Goal: Information Seeking & Learning: Learn about a topic

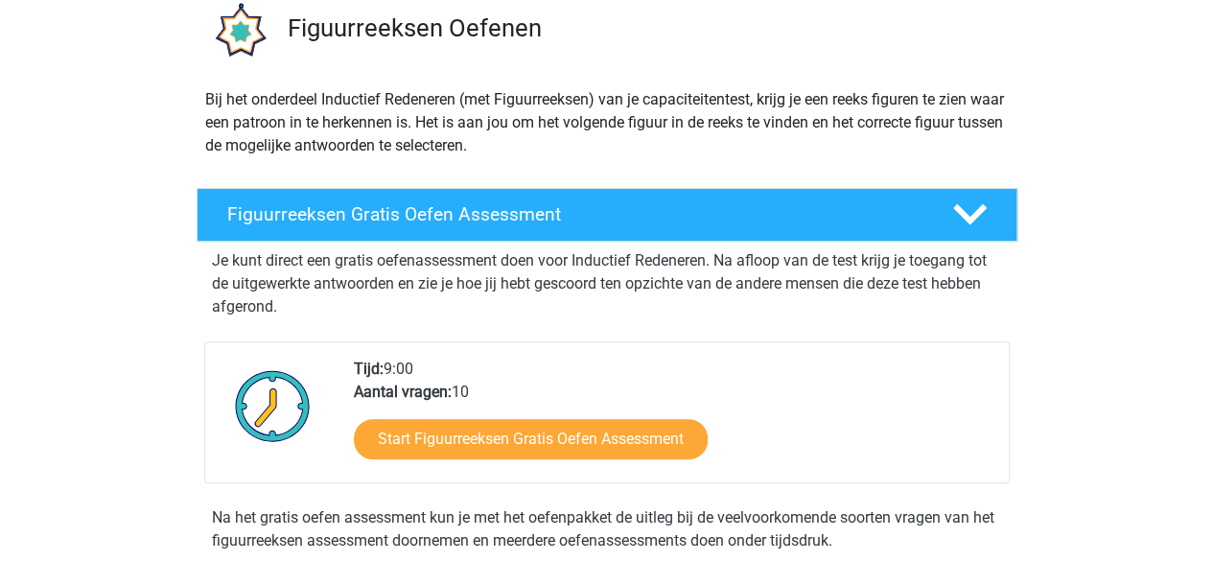
scroll to position [242, 0]
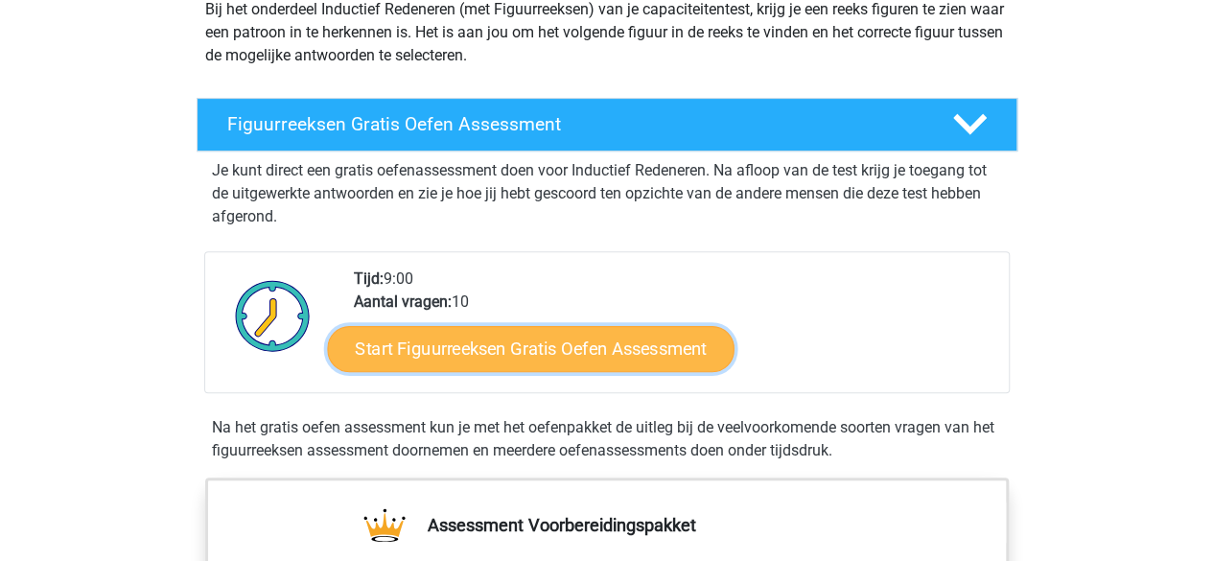
click at [690, 358] on link "Start Figuurreeksen Gratis Oefen Assessment" at bounding box center [530, 348] width 407 height 46
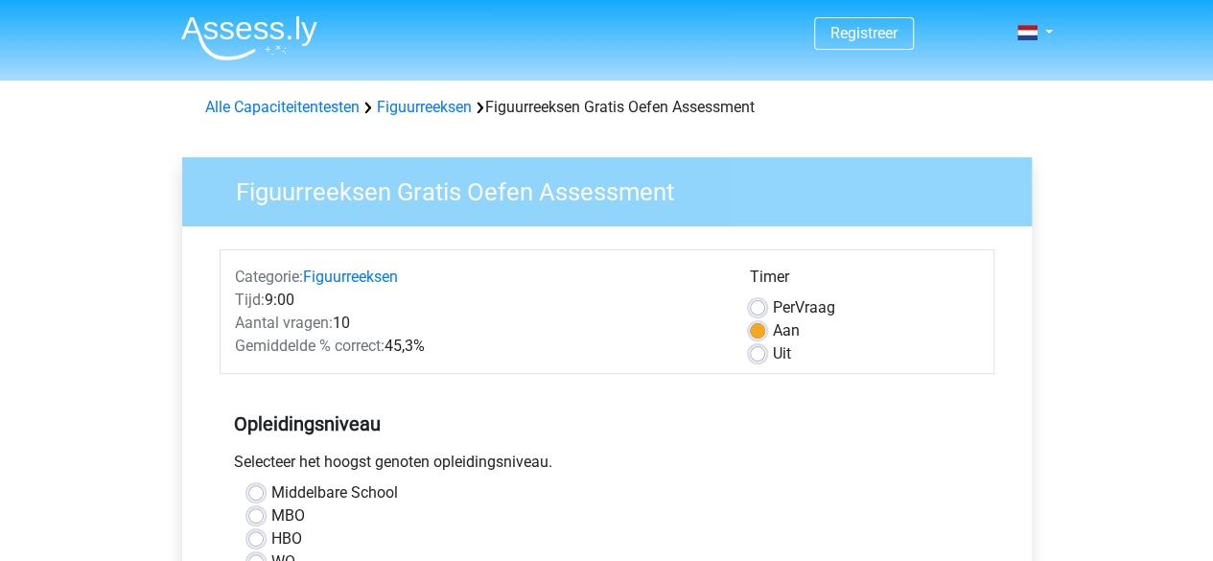
scroll to position [491, 0]
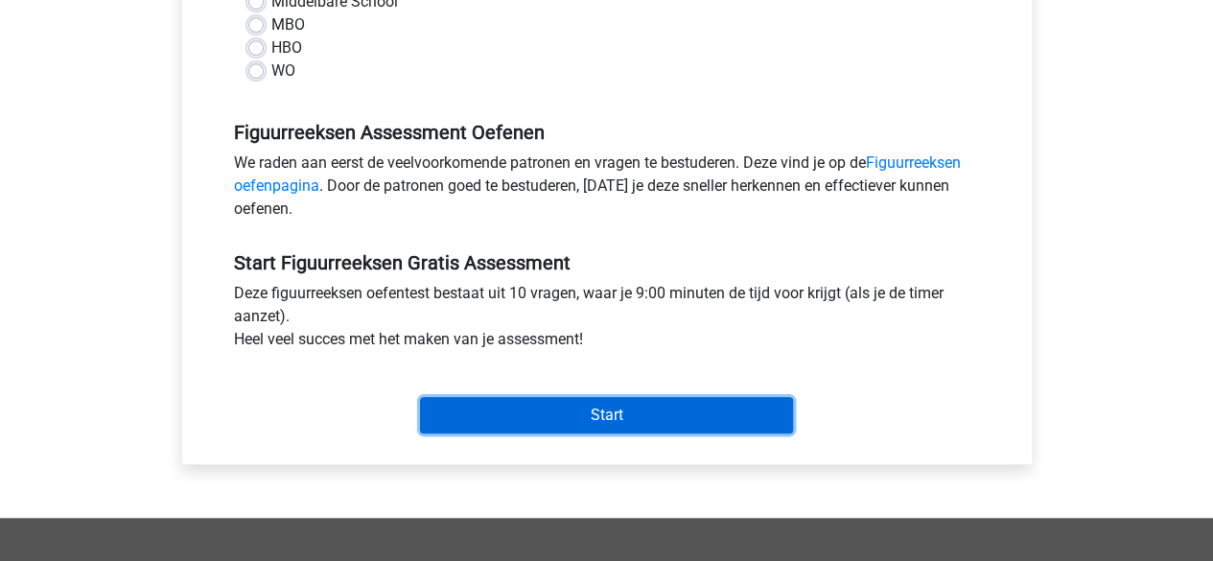
click at [727, 416] on input "Start" at bounding box center [606, 415] width 373 height 36
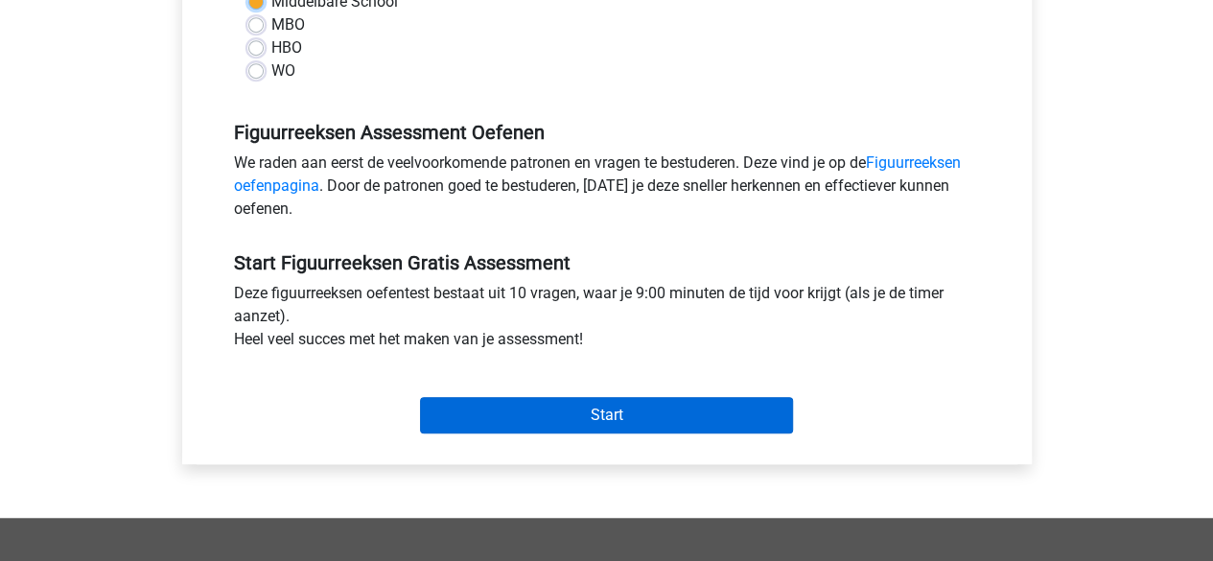
scroll to position [480, 0]
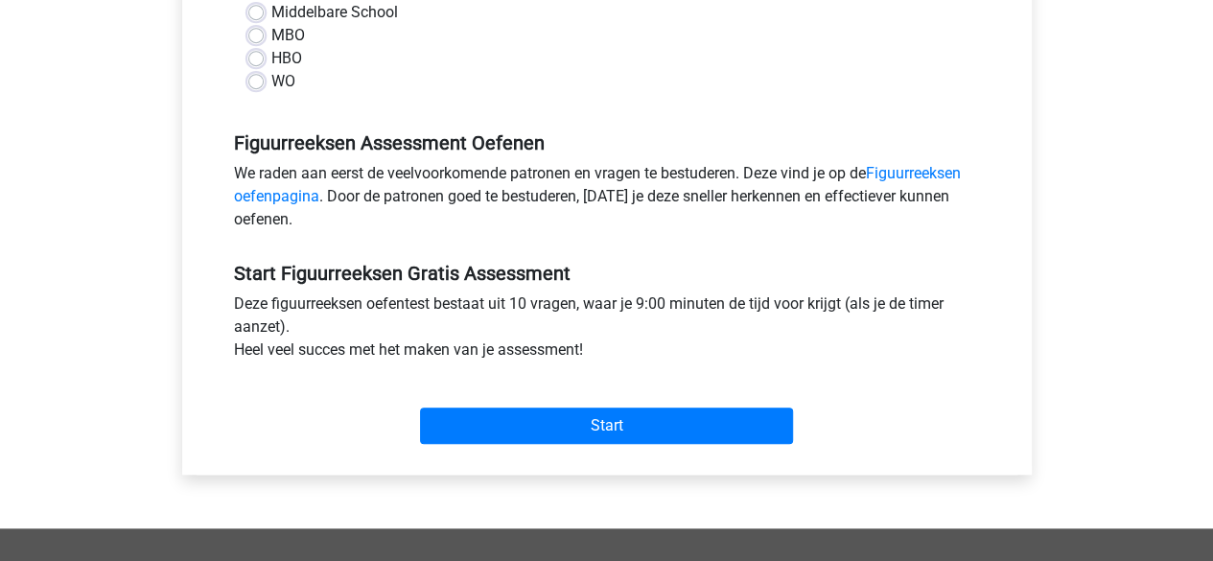
click at [297, 12] on label "Middelbare School" at bounding box center [334, 12] width 127 height 23
click at [264, 12] on input "Middelbare School" at bounding box center [255, 10] width 15 height 19
radio input "true"
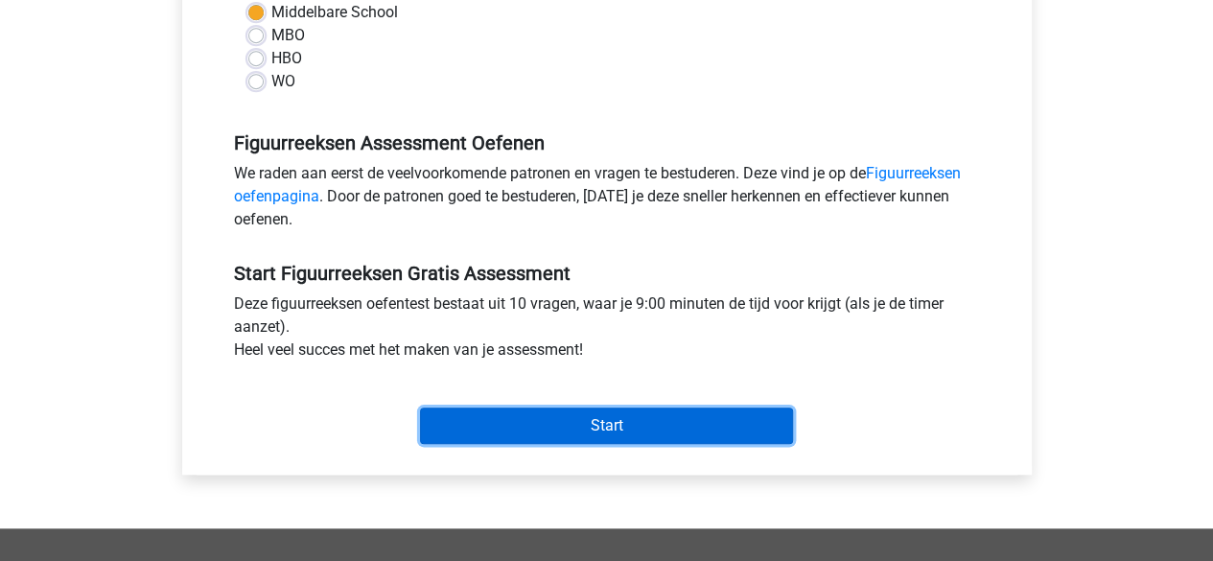
click at [522, 421] on input "Start" at bounding box center [606, 426] width 373 height 36
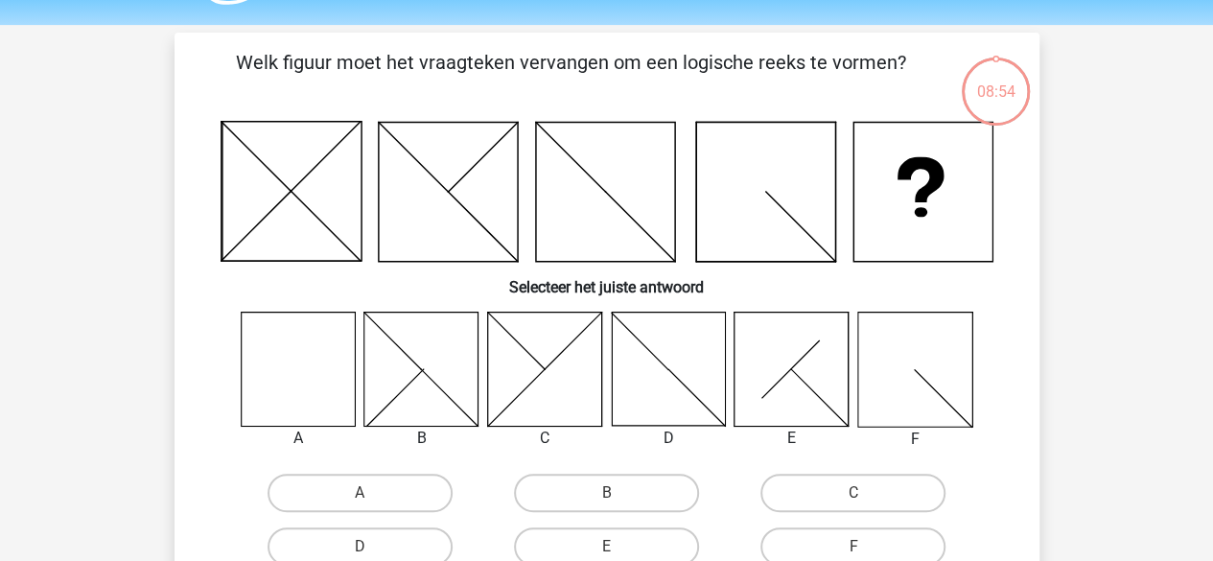
scroll to position [35, 0]
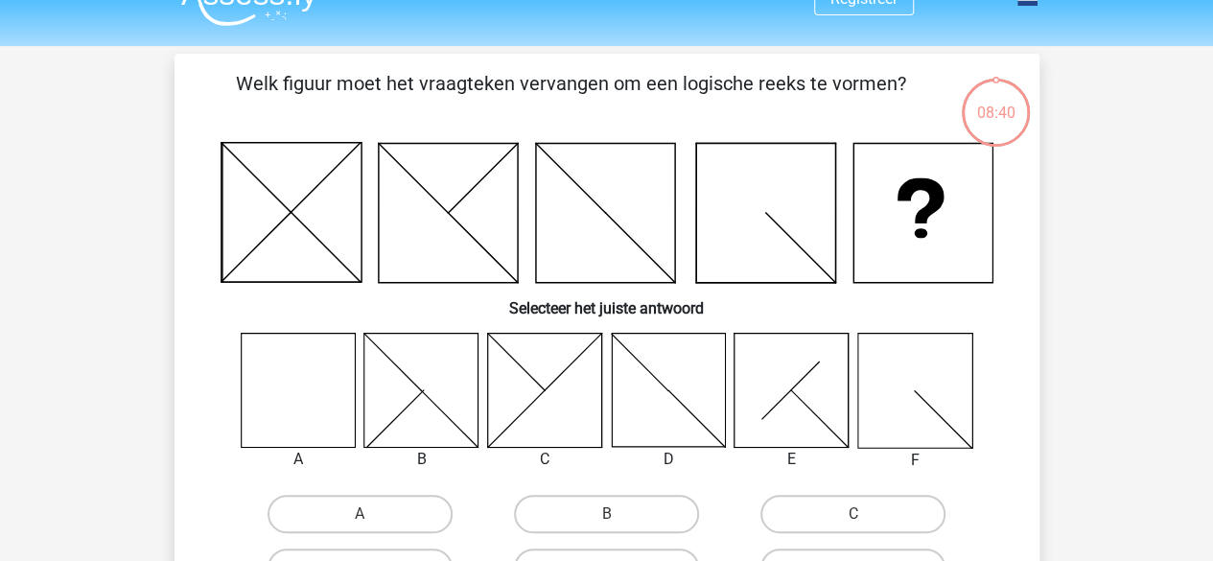
click at [361, 515] on input "A" at bounding box center [366, 520] width 12 height 12
radio input "true"
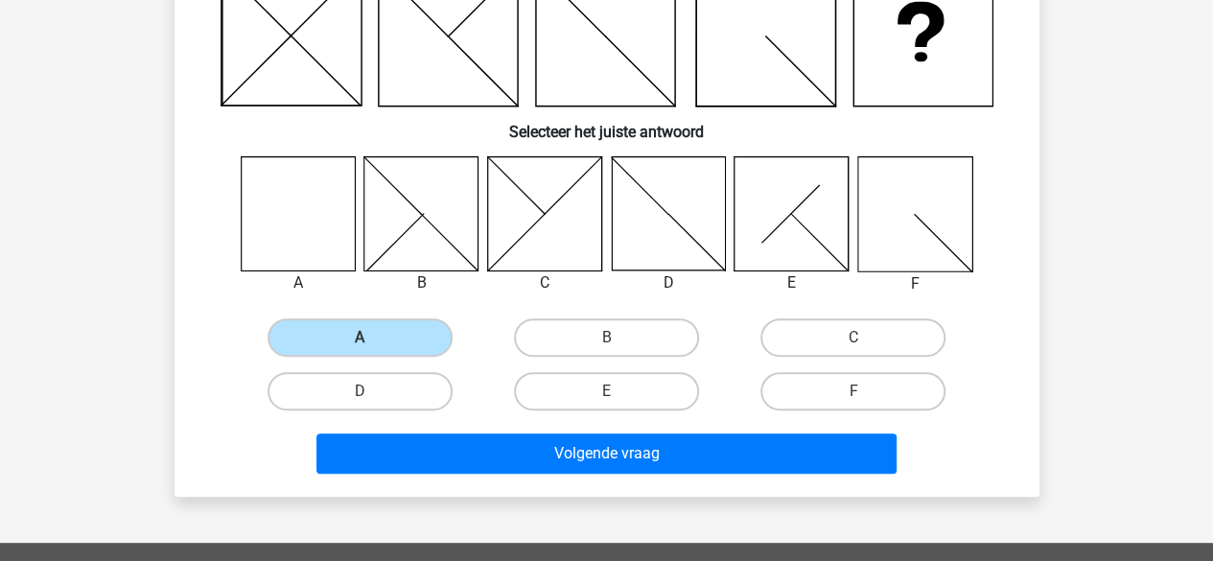
scroll to position [215, 0]
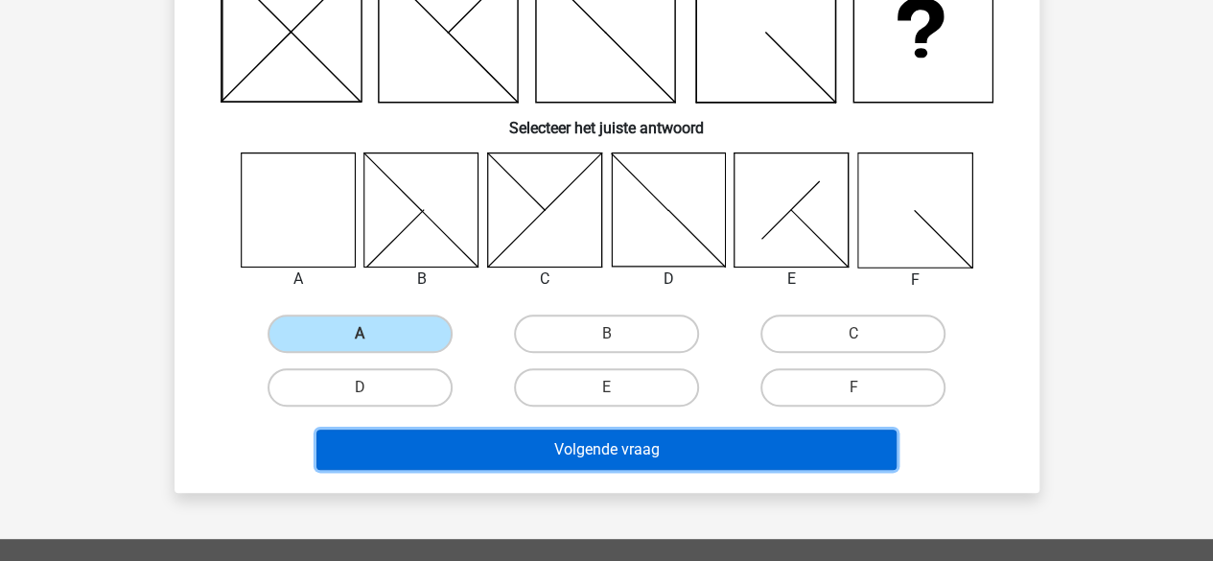
click at [811, 457] on button "Volgende vraag" at bounding box center [606, 450] width 580 height 40
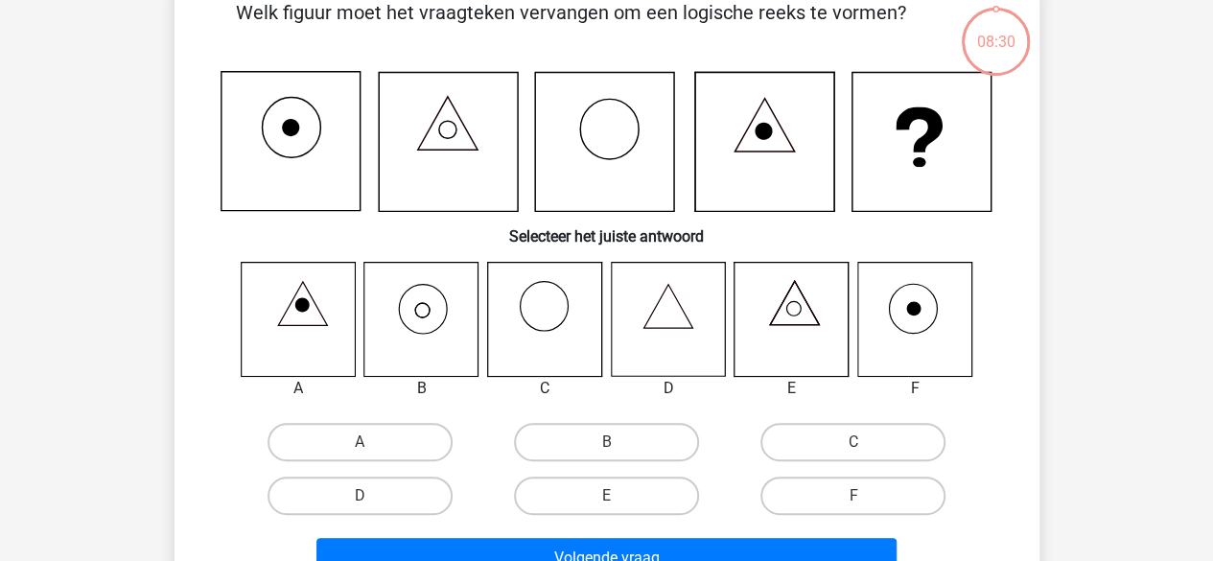
scroll to position [88, 0]
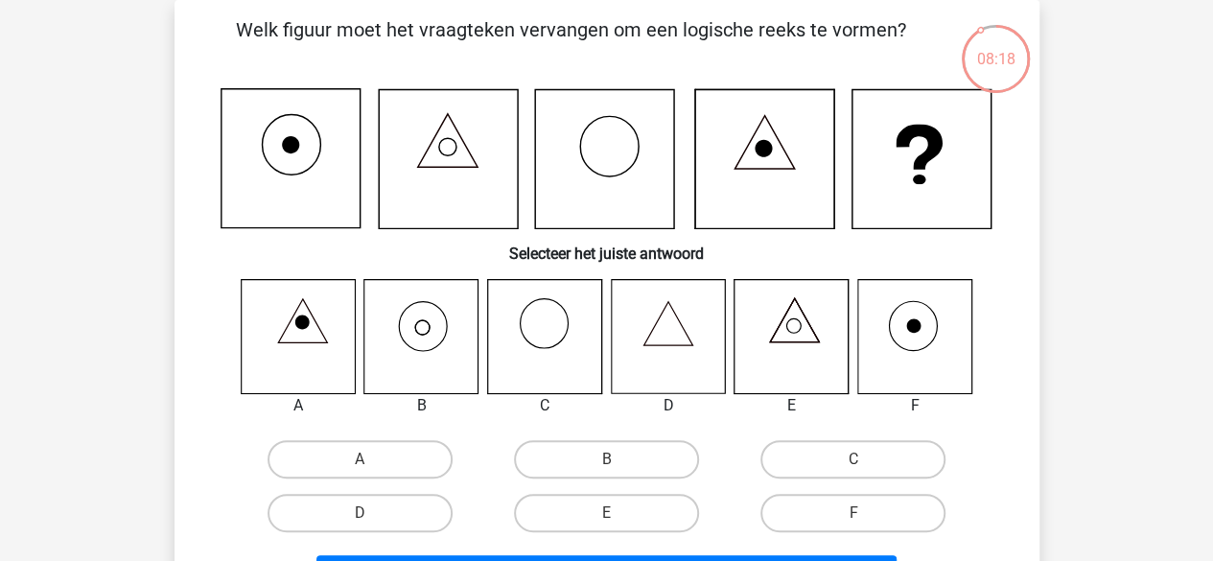
click at [923, 323] on icon at bounding box center [914, 336] width 114 height 114
click at [897, 499] on label "F" at bounding box center [852, 513] width 185 height 38
click at [866, 513] on input "F" at bounding box center [859, 519] width 12 height 12
radio input "true"
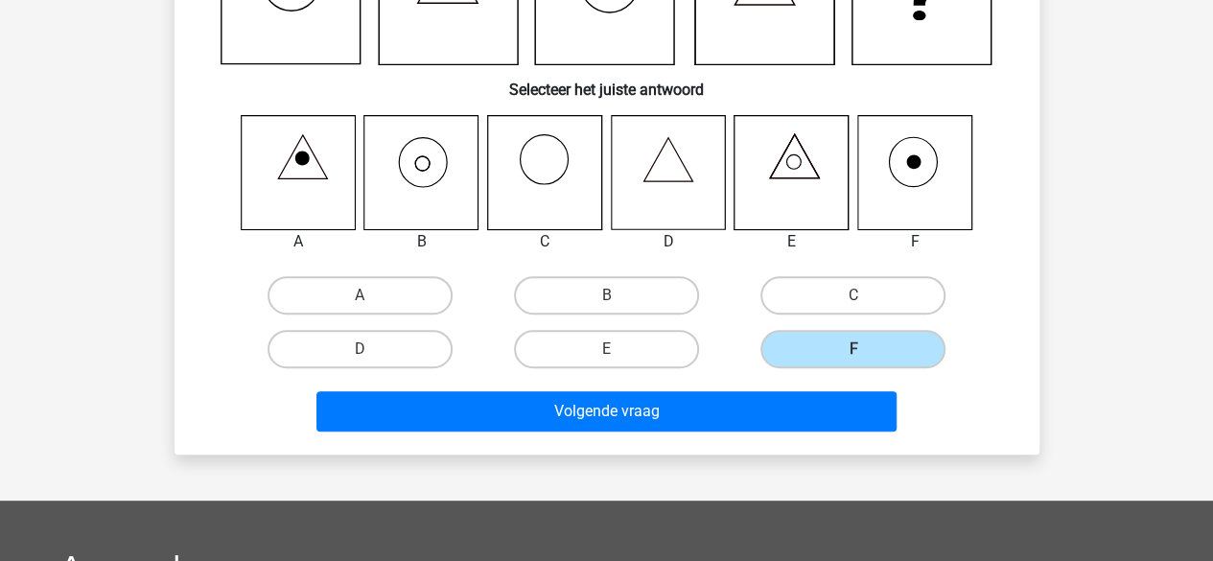
scroll to position [261, 0]
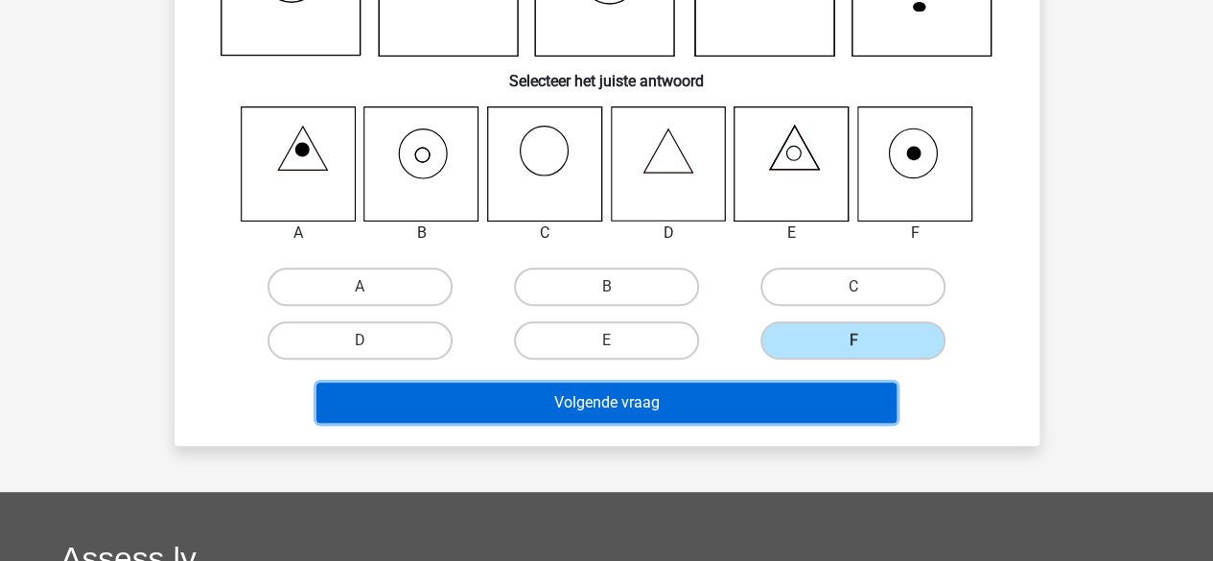
click at [841, 419] on button "Volgende vraag" at bounding box center [606, 403] width 580 height 40
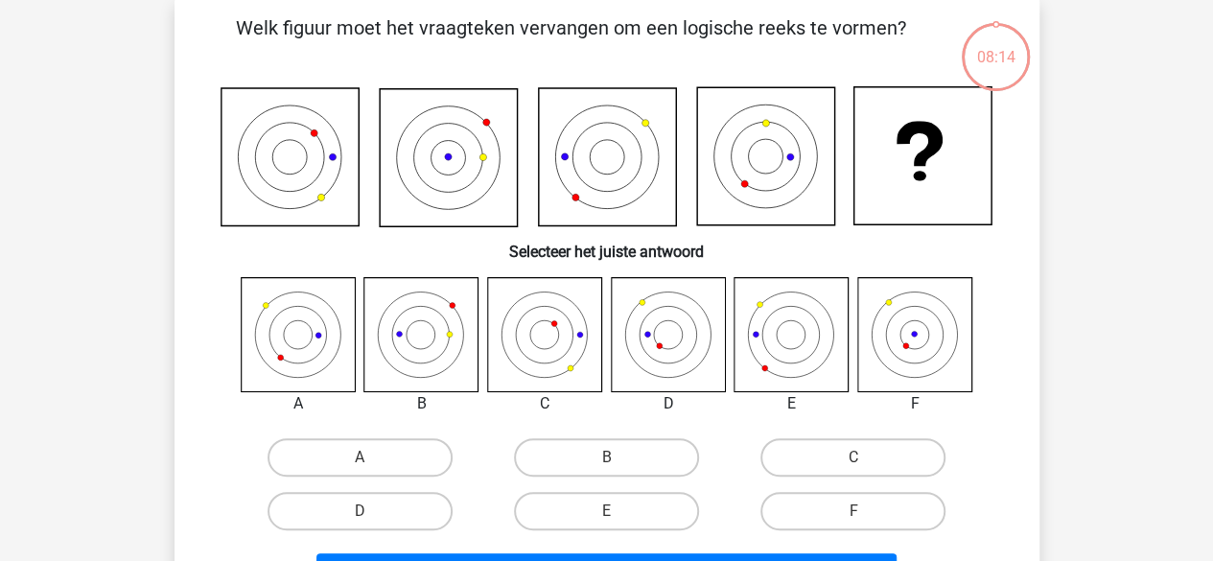
scroll to position [88, 0]
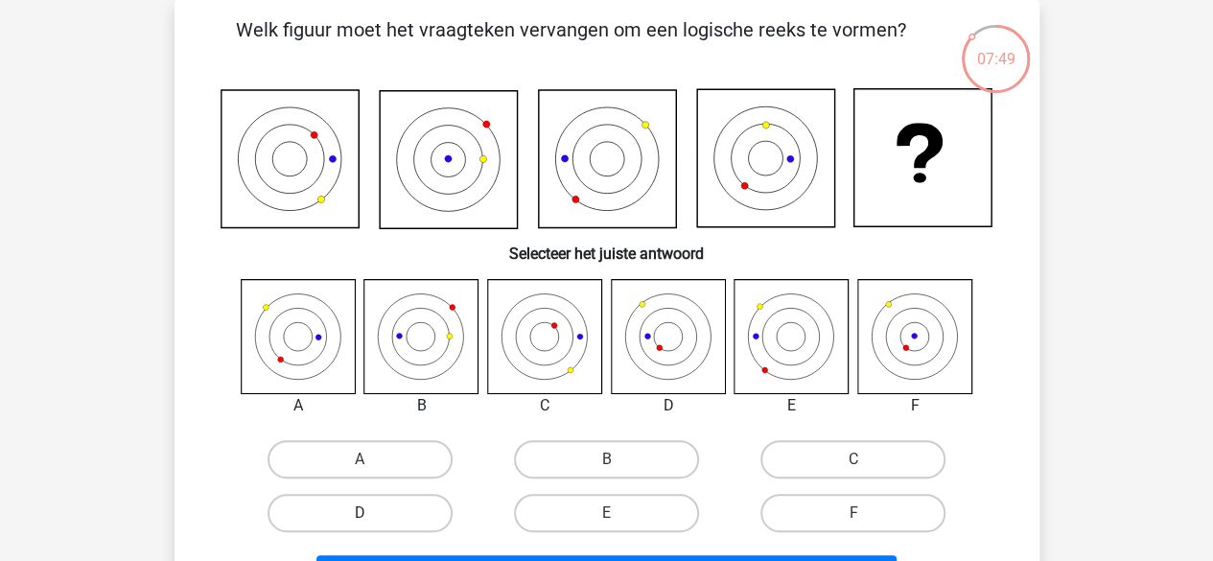
click at [347, 523] on label "D" at bounding box center [360, 513] width 185 height 38
click at [360, 523] on input "D" at bounding box center [366, 519] width 12 height 12
radio input "true"
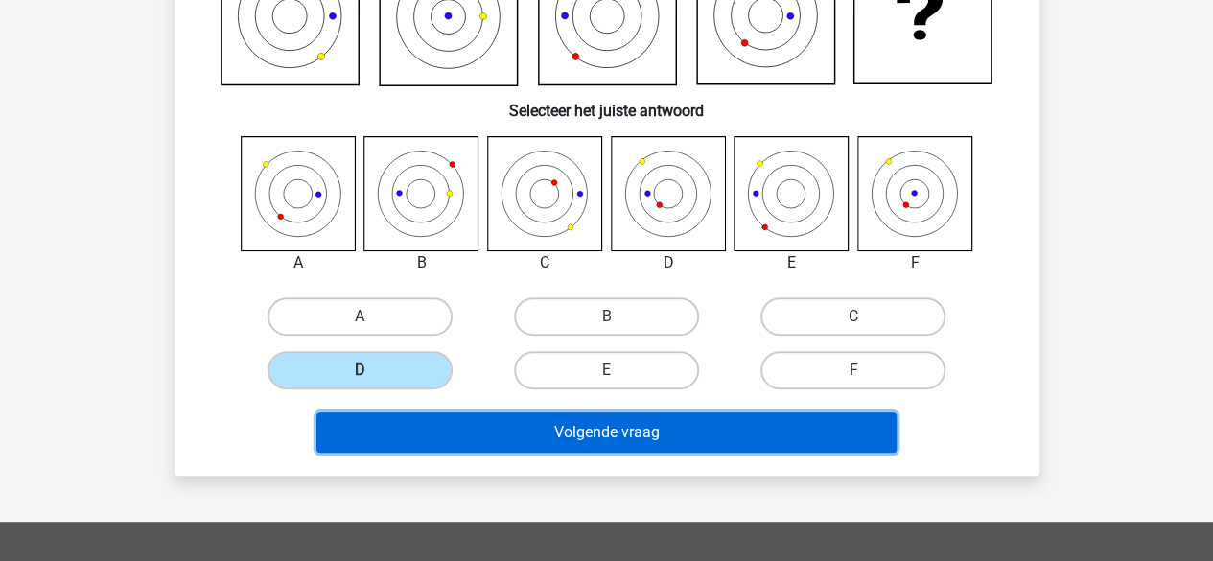
click at [846, 417] on button "Volgende vraag" at bounding box center [606, 432] width 580 height 40
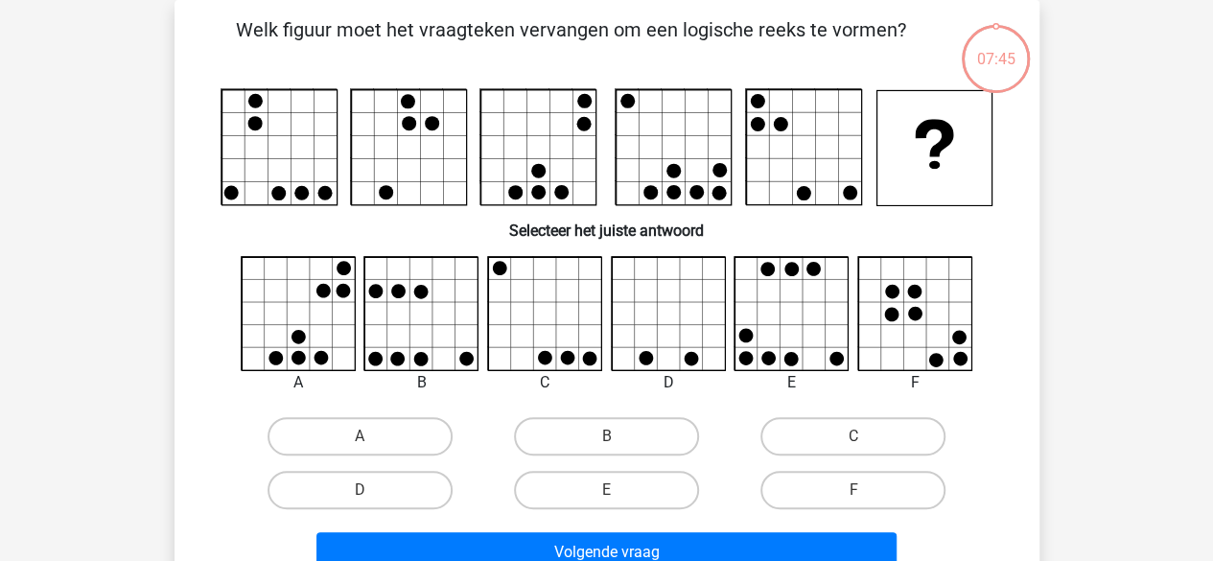
scroll to position [88, 0]
click at [871, 443] on label "C" at bounding box center [852, 436] width 185 height 38
click at [866, 443] on input "C" at bounding box center [859, 442] width 12 height 12
radio input "true"
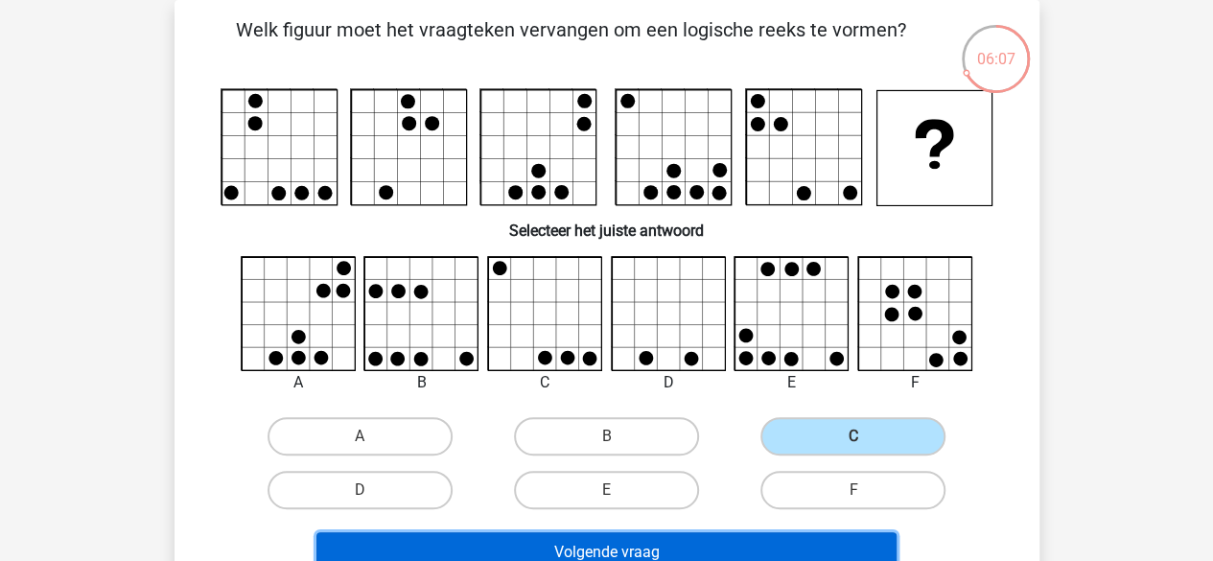
click at [846, 548] on button "Volgende vraag" at bounding box center [606, 552] width 580 height 40
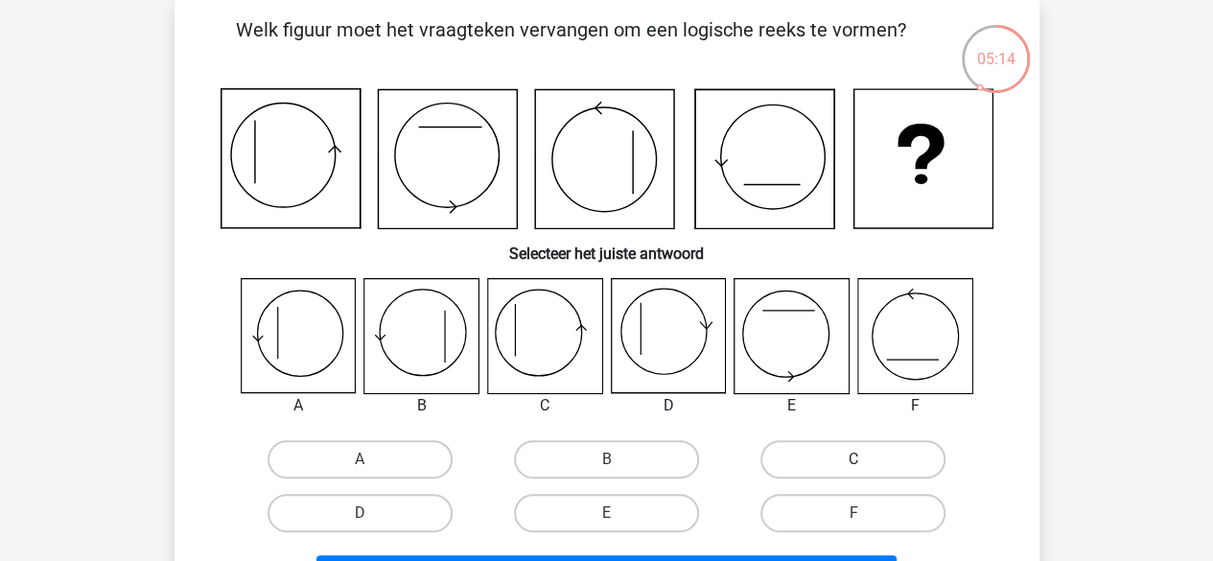
click at [819, 445] on label "C" at bounding box center [852, 459] width 185 height 38
click at [853, 459] on input "C" at bounding box center [859, 465] width 12 height 12
radio input "true"
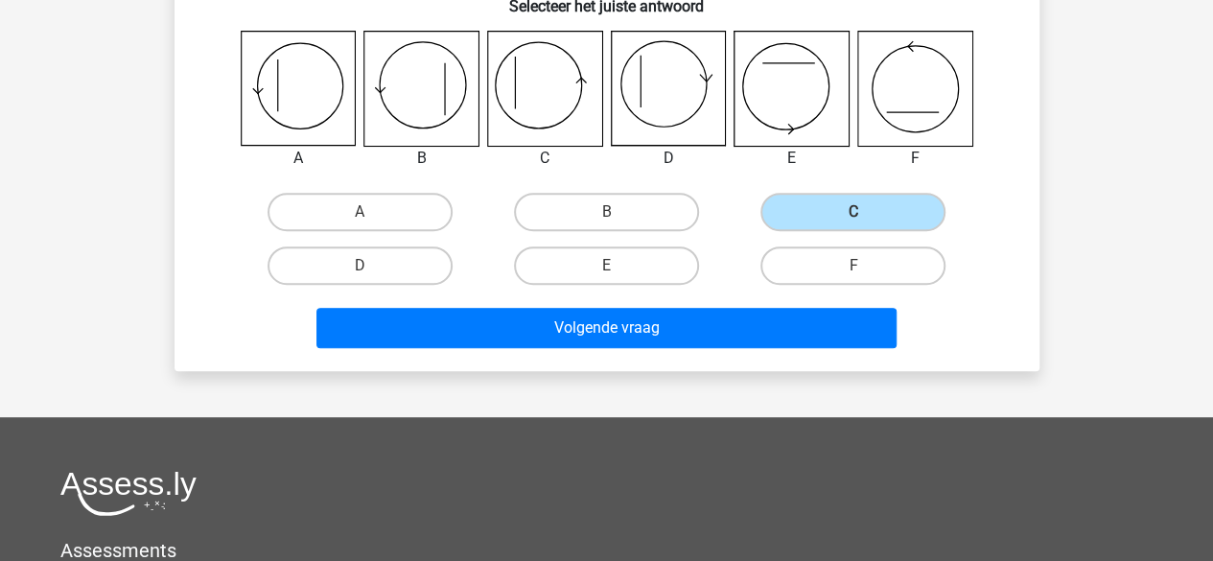
scroll to position [342, 0]
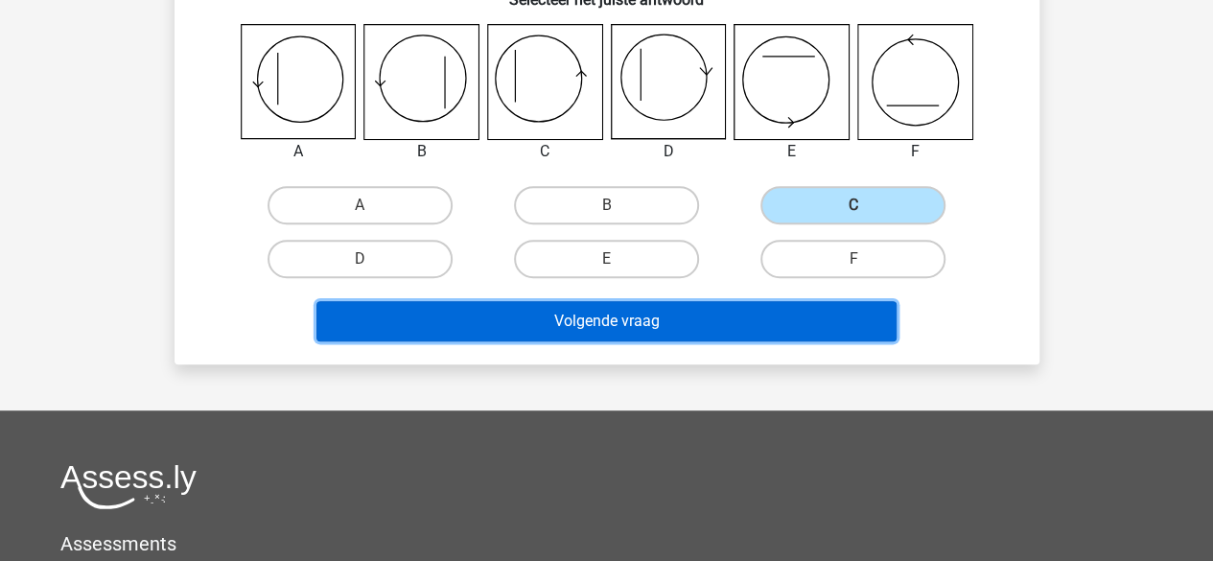
click at [862, 333] on button "Volgende vraag" at bounding box center [606, 321] width 580 height 40
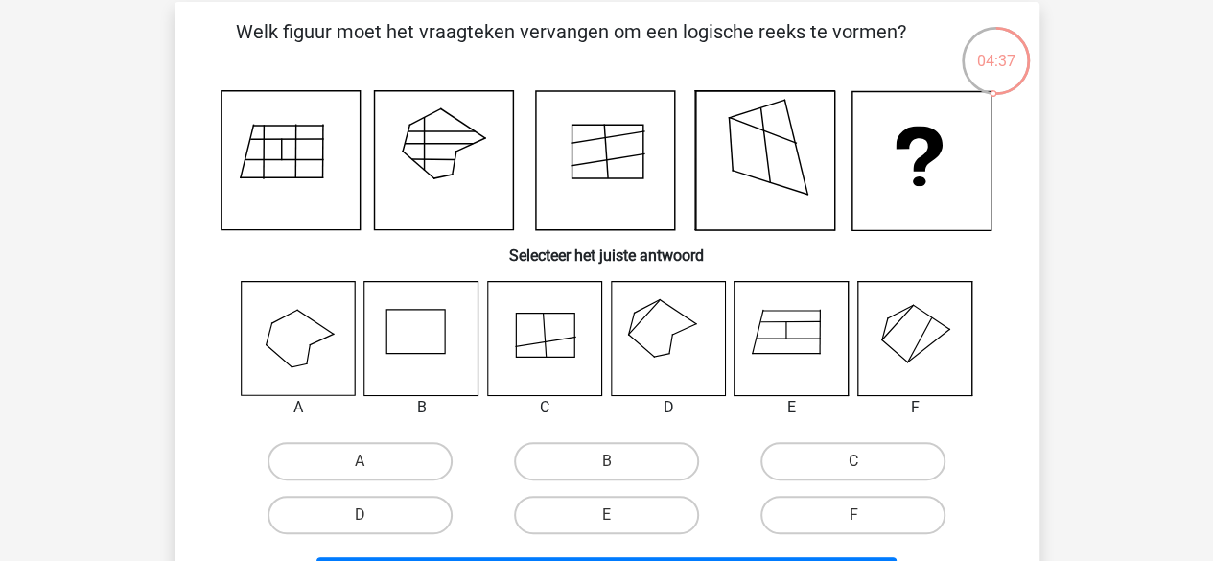
scroll to position [91, 0]
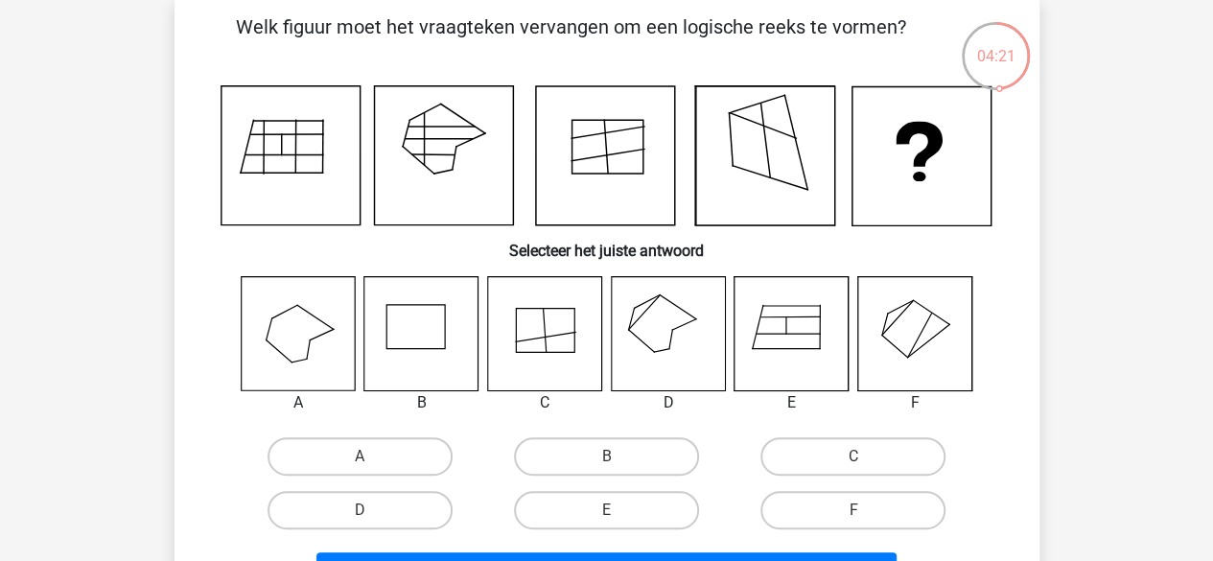
click at [821, 323] on icon at bounding box center [792, 333] width 114 height 114
click at [670, 520] on label "E" at bounding box center [606, 510] width 185 height 38
click at [619, 520] on input "E" at bounding box center [612, 516] width 12 height 12
radio input "true"
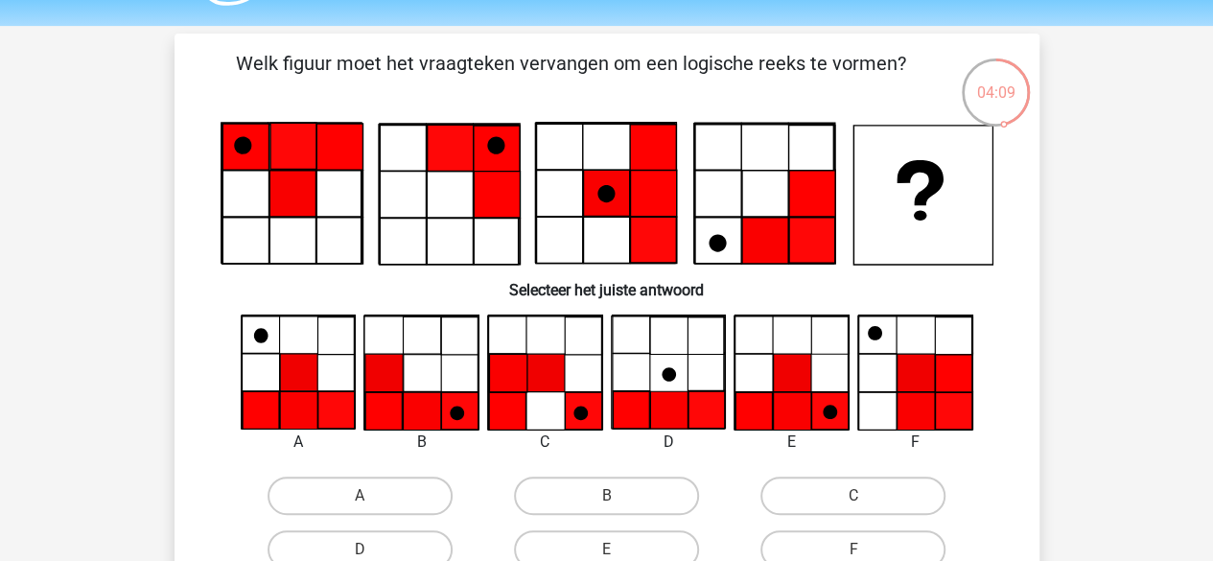
scroll to position [54, 0]
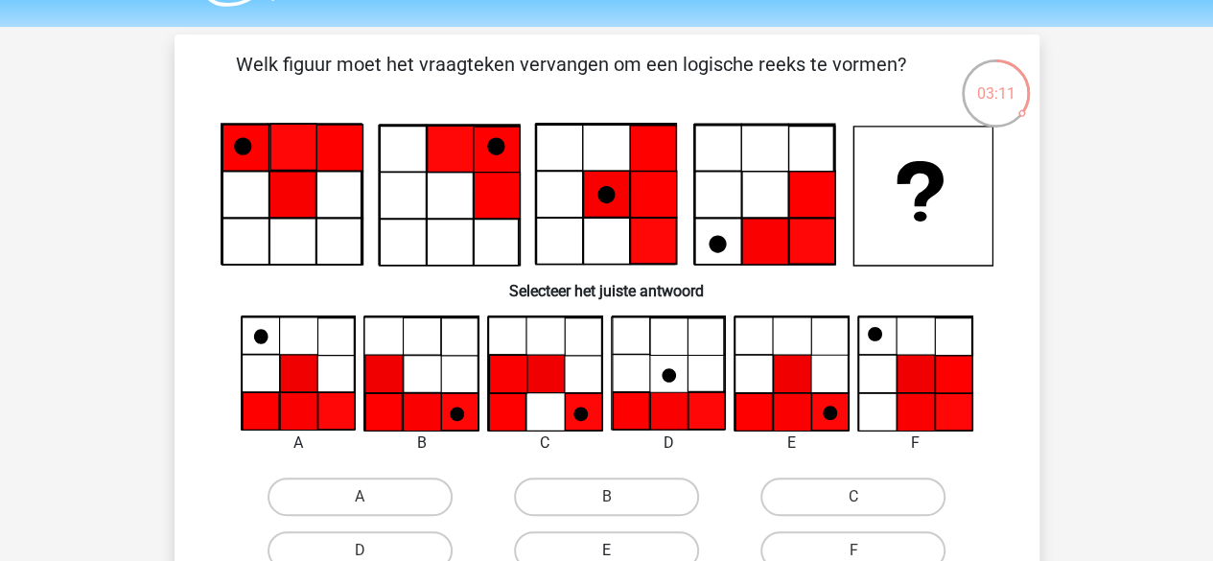
click at [638, 541] on label "E" at bounding box center [606, 550] width 185 height 38
click at [619, 550] on input "E" at bounding box center [612, 556] width 12 height 12
radio input "true"
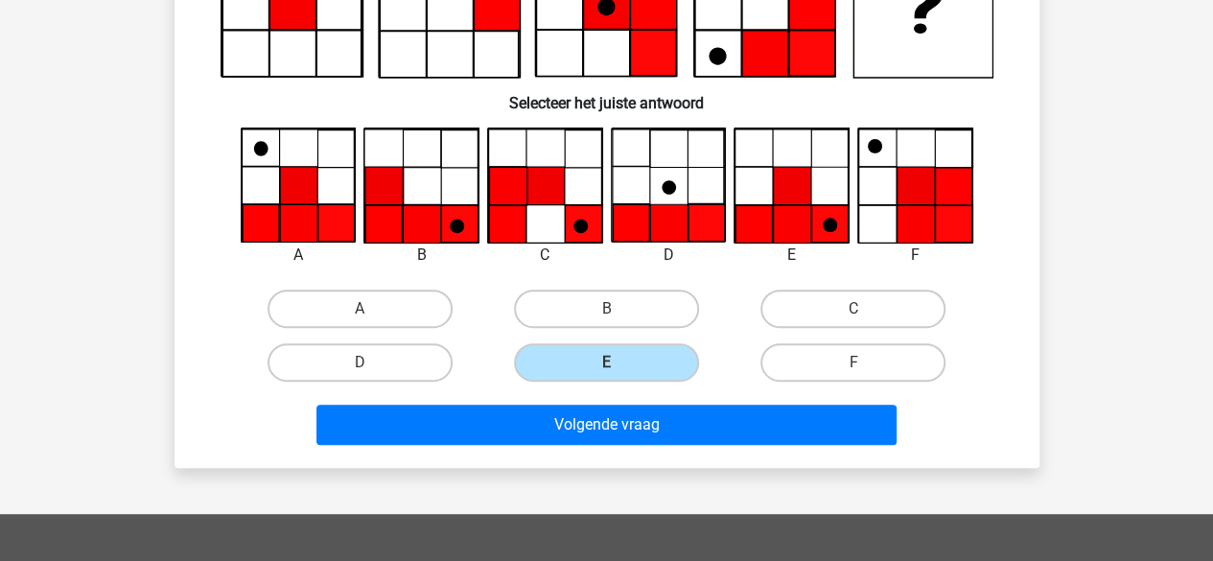
scroll to position [245, 0]
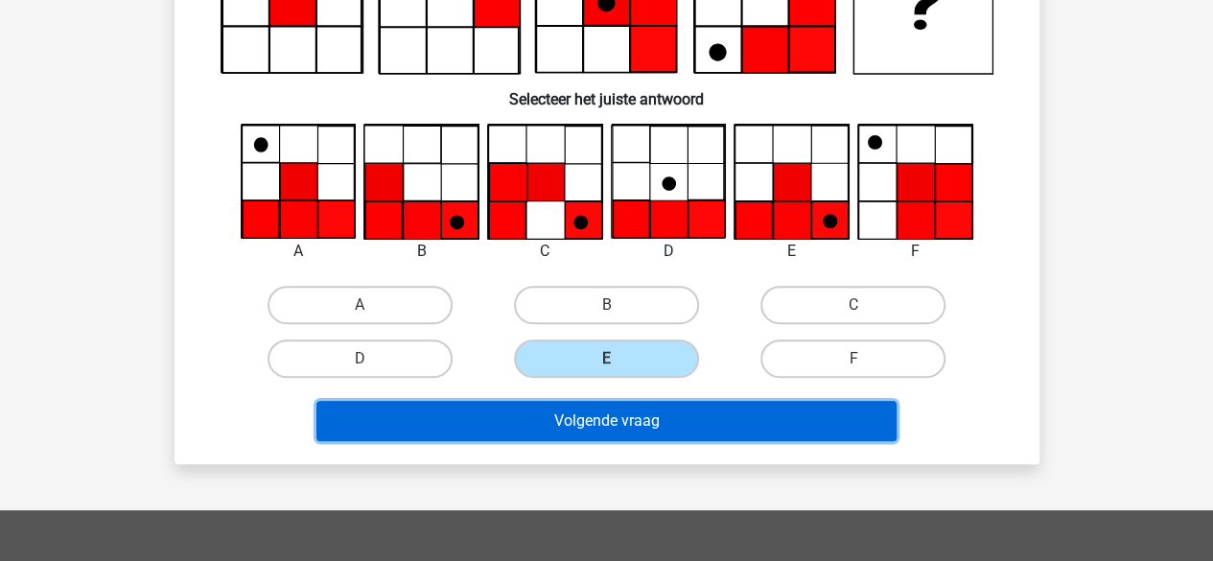
click at [873, 412] on button "Volgende vraag" at bounding box center [606, 421] width 580 height 40
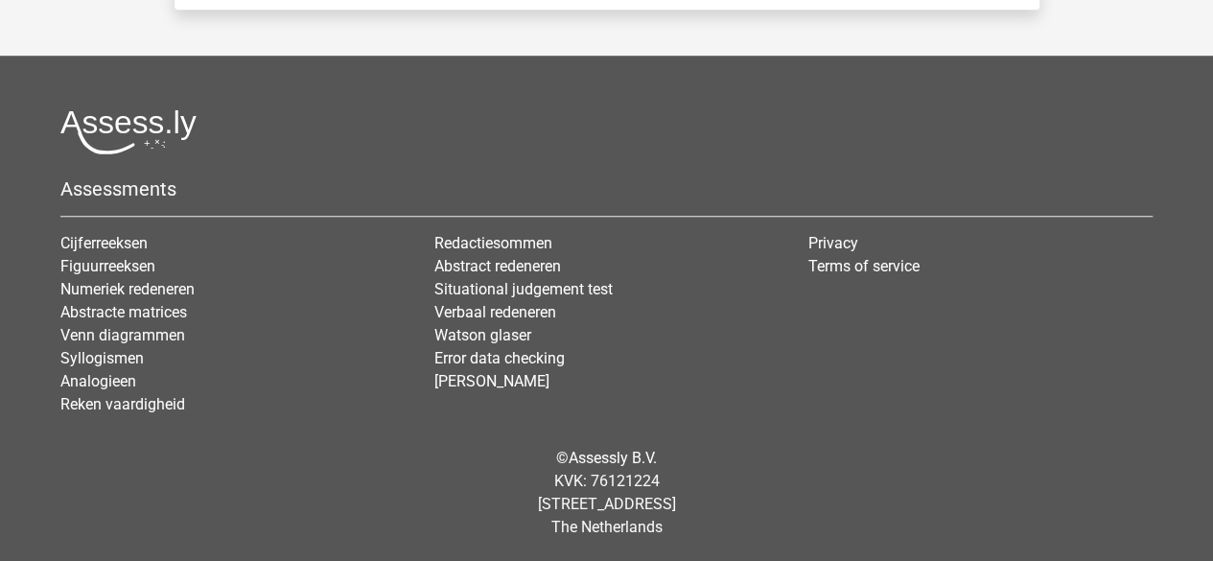
scroll to position [216, 0]
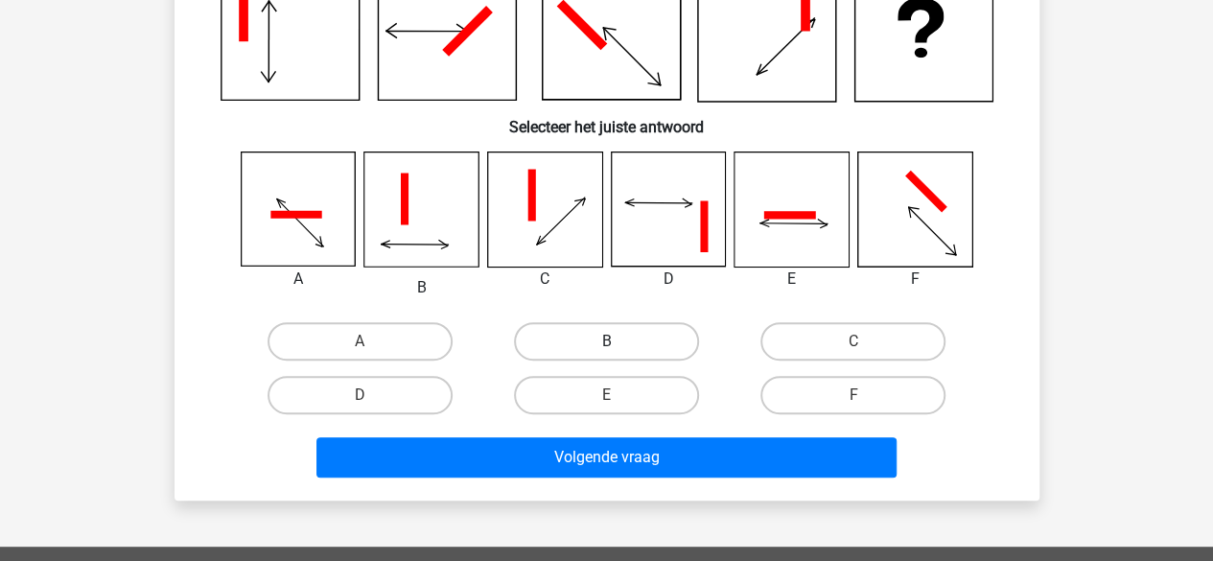
click at [656, 339] on label "B" at bounding box center [606, 341] width 185 height 38
click at [619, 341] on input "B" at bounding box center [612, 347] width 12 height 12
radio input "true"
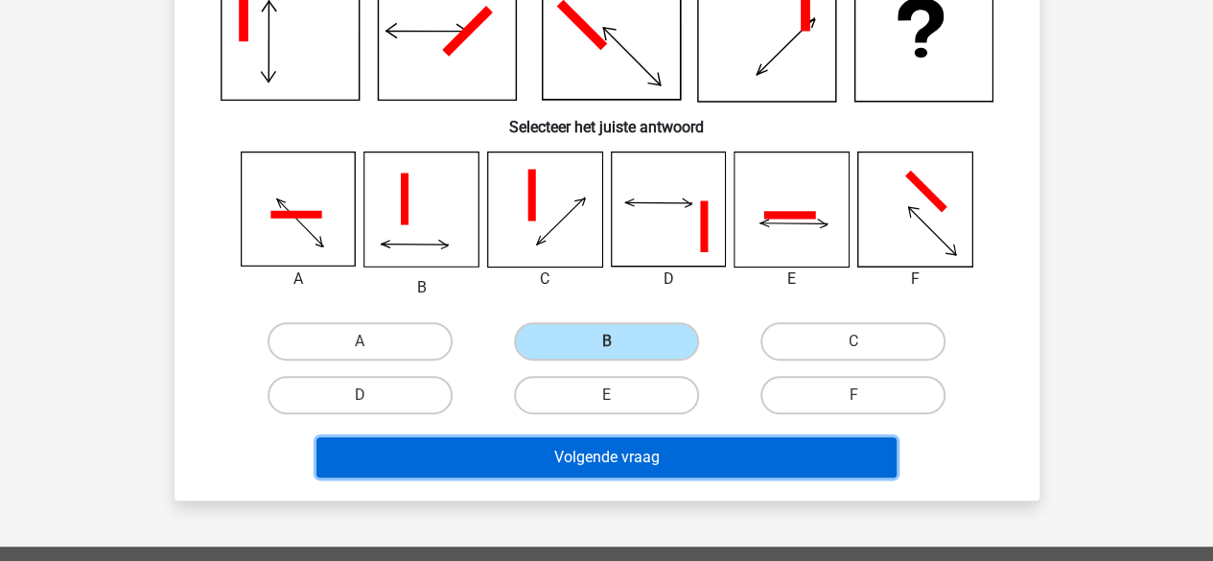
click at [693, 444] on button "Volgende vraag" at bounding box center [606, 457] width 580 height 40
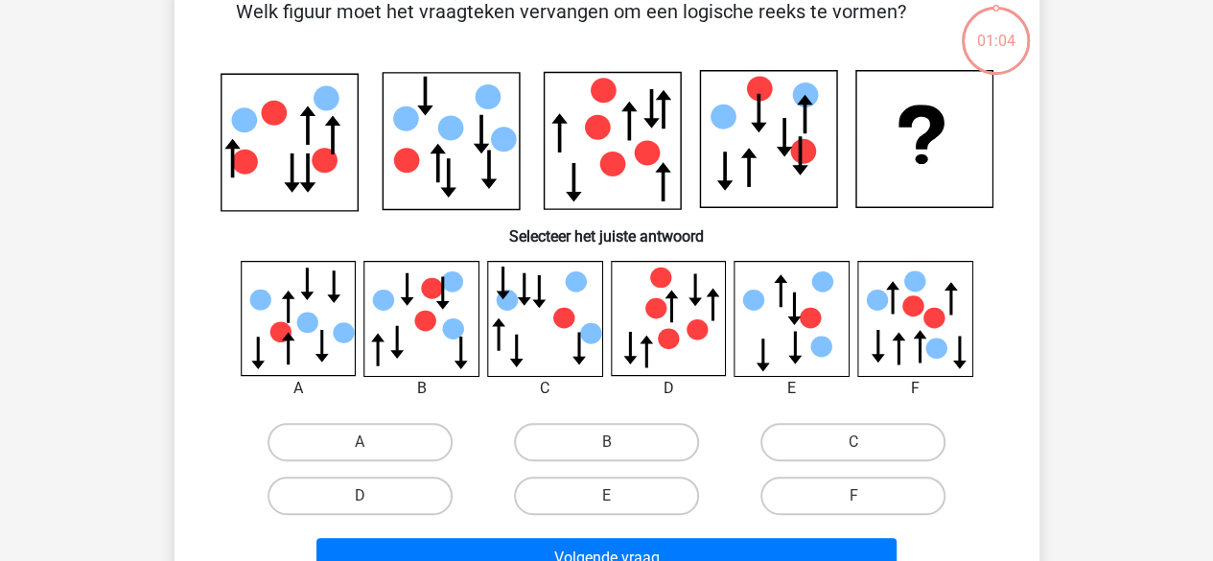
scroll to position [88, 0]
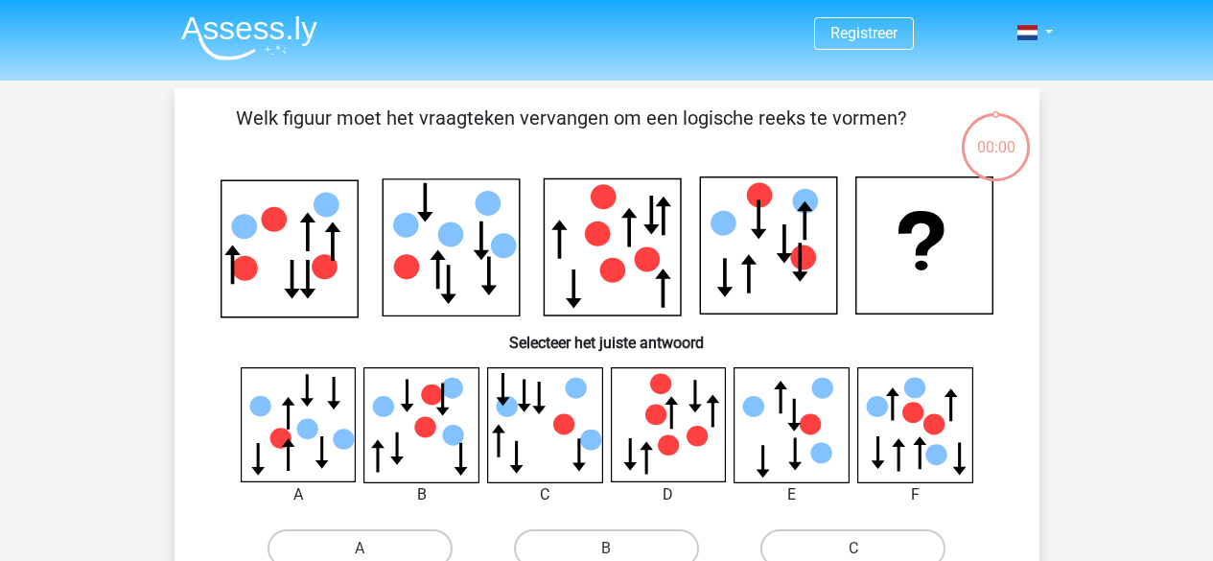
scroll to position [88, 0]
